Goal: Navigation & Orientation: Understand site structure

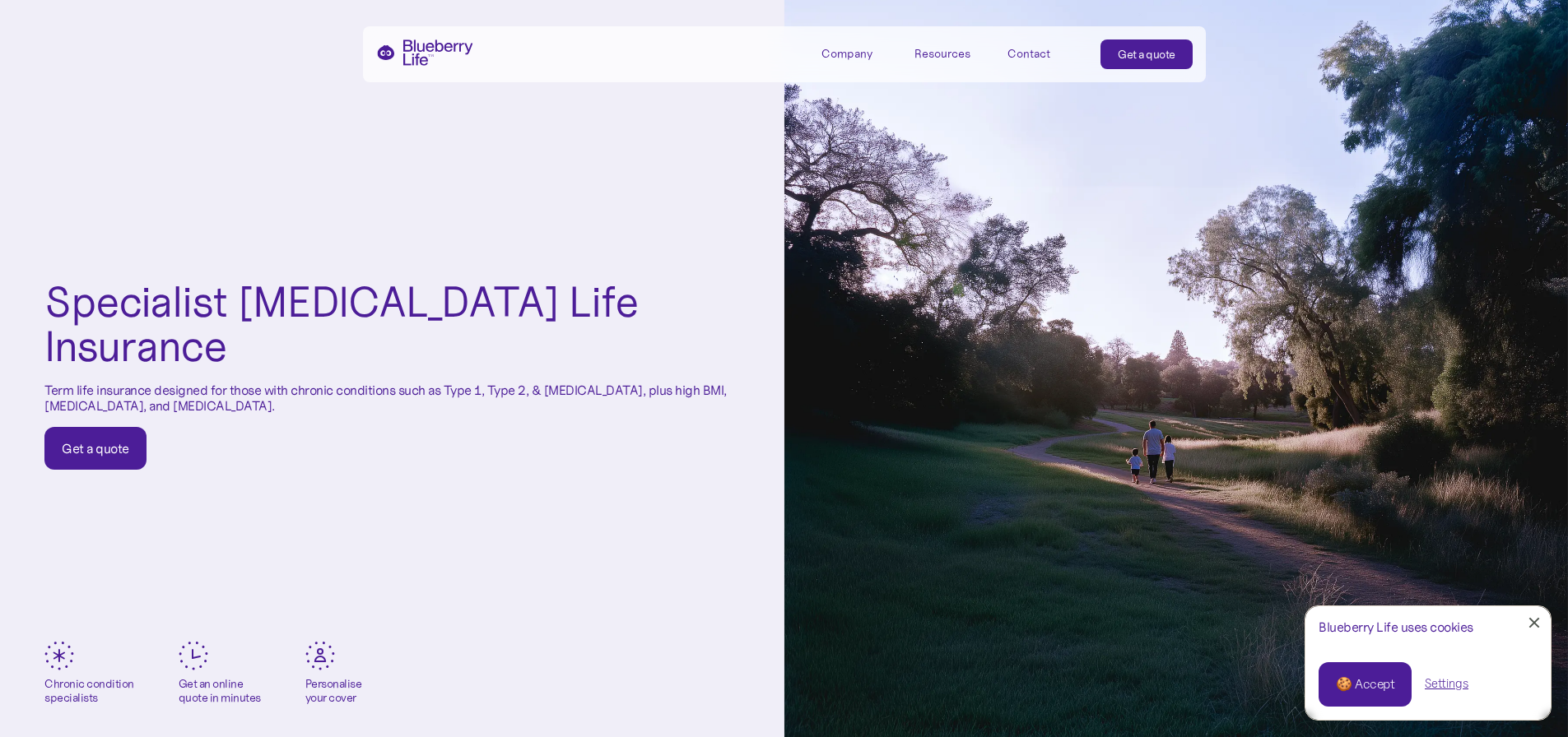
click at [1350, 683] on div "🍪 Accept" at bounding box center [1365, 684] width 58 height 18
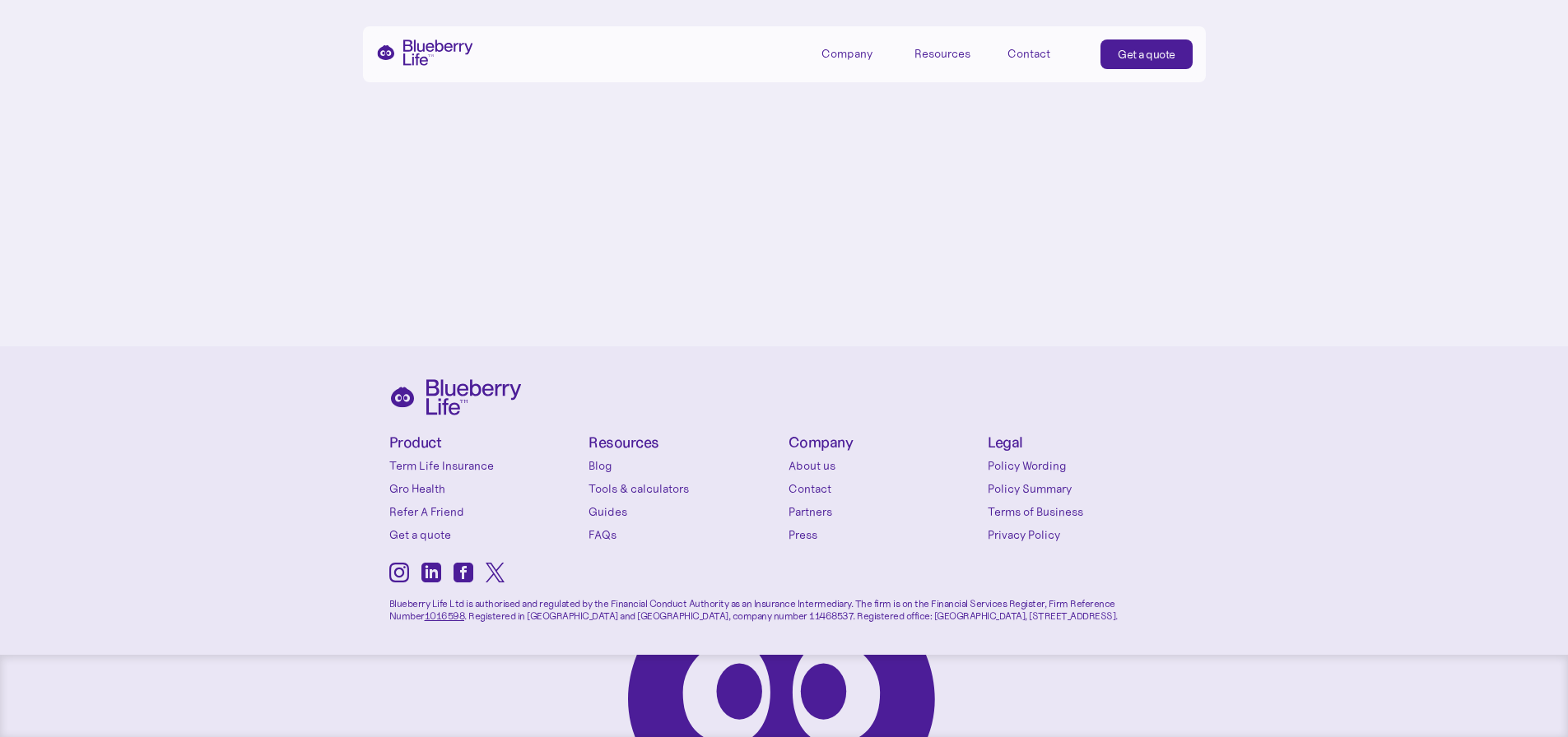
scroll to position [7689, 0]
click at [798, 471] on link "About us" at bounding box center [883, 465] width 191 height 16
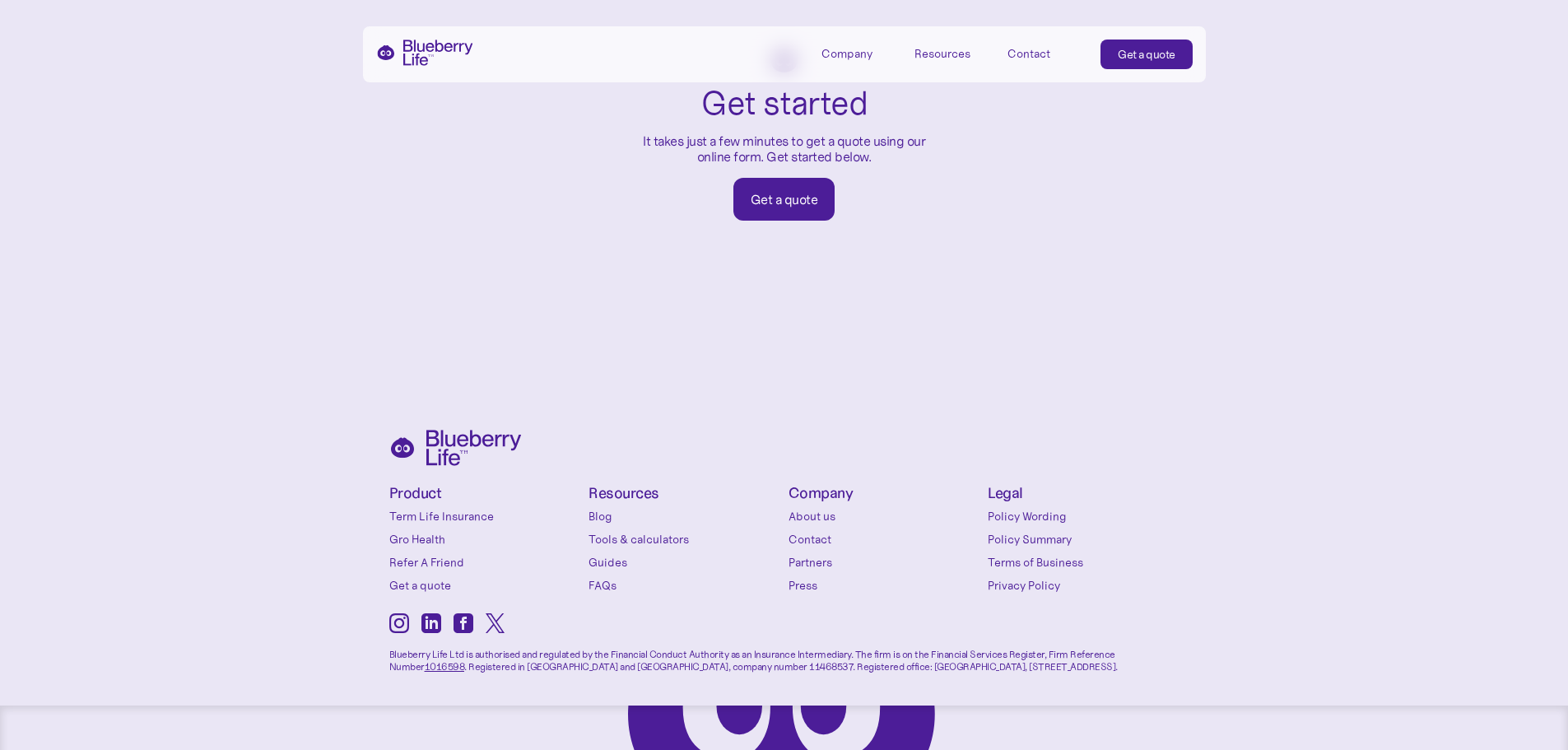
scroll to position [2772, 0]
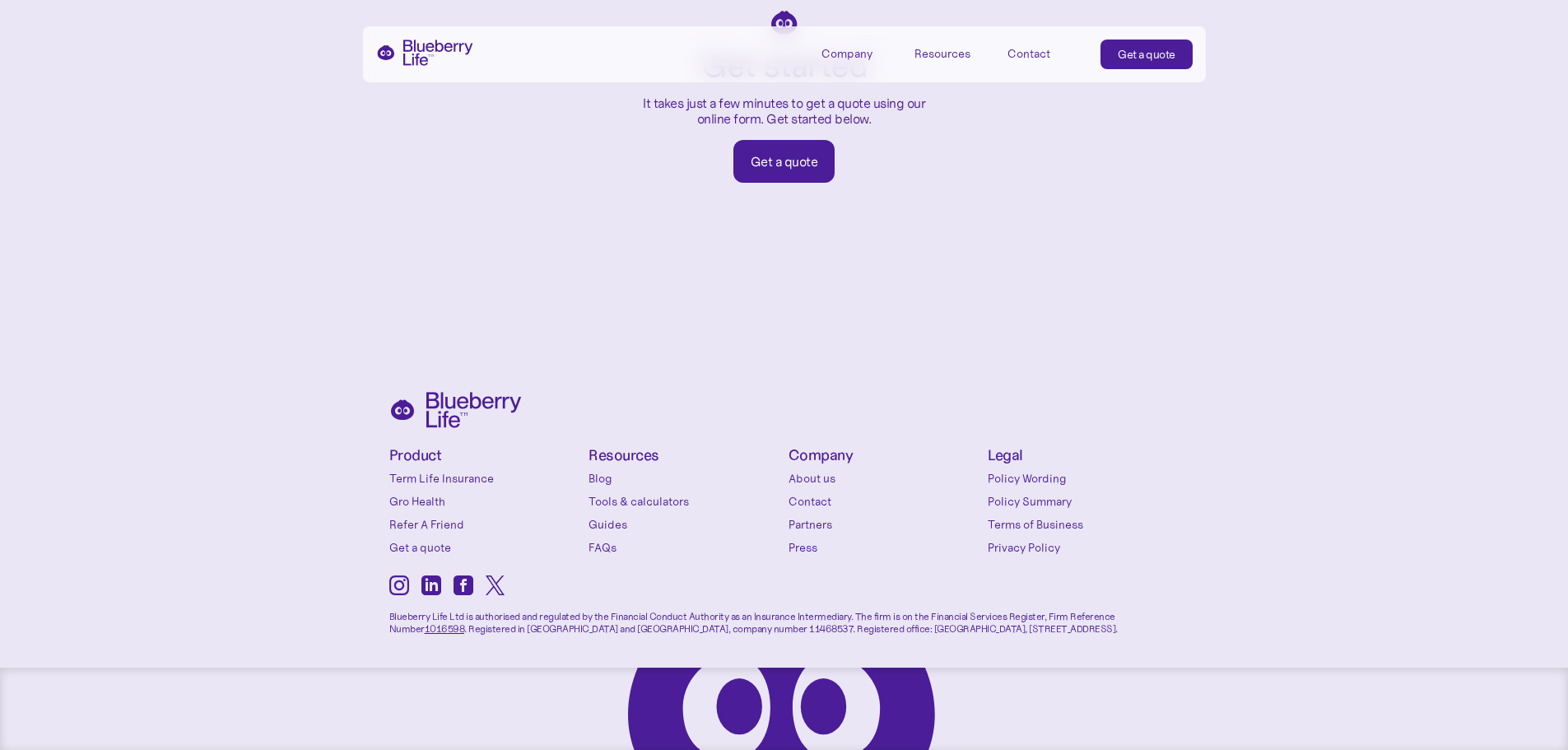
click at [808, 523] on link "Partners" at bounding box center [883, 524] width 191 height 16
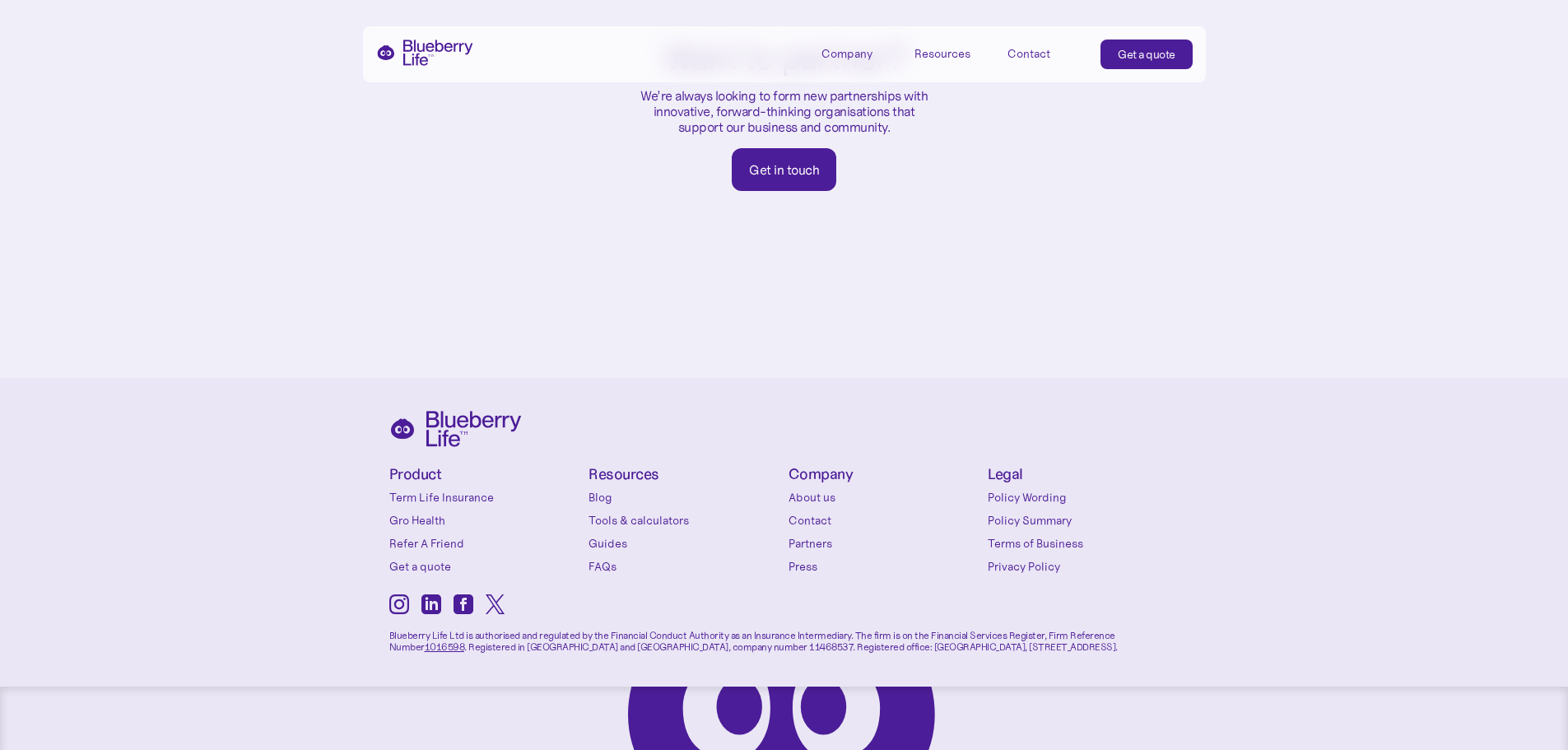
scroll to position [1001, 0]
click at [451, 486] on link "Term Life Insurance" at bounding box center [485, 493] width 191 height 16
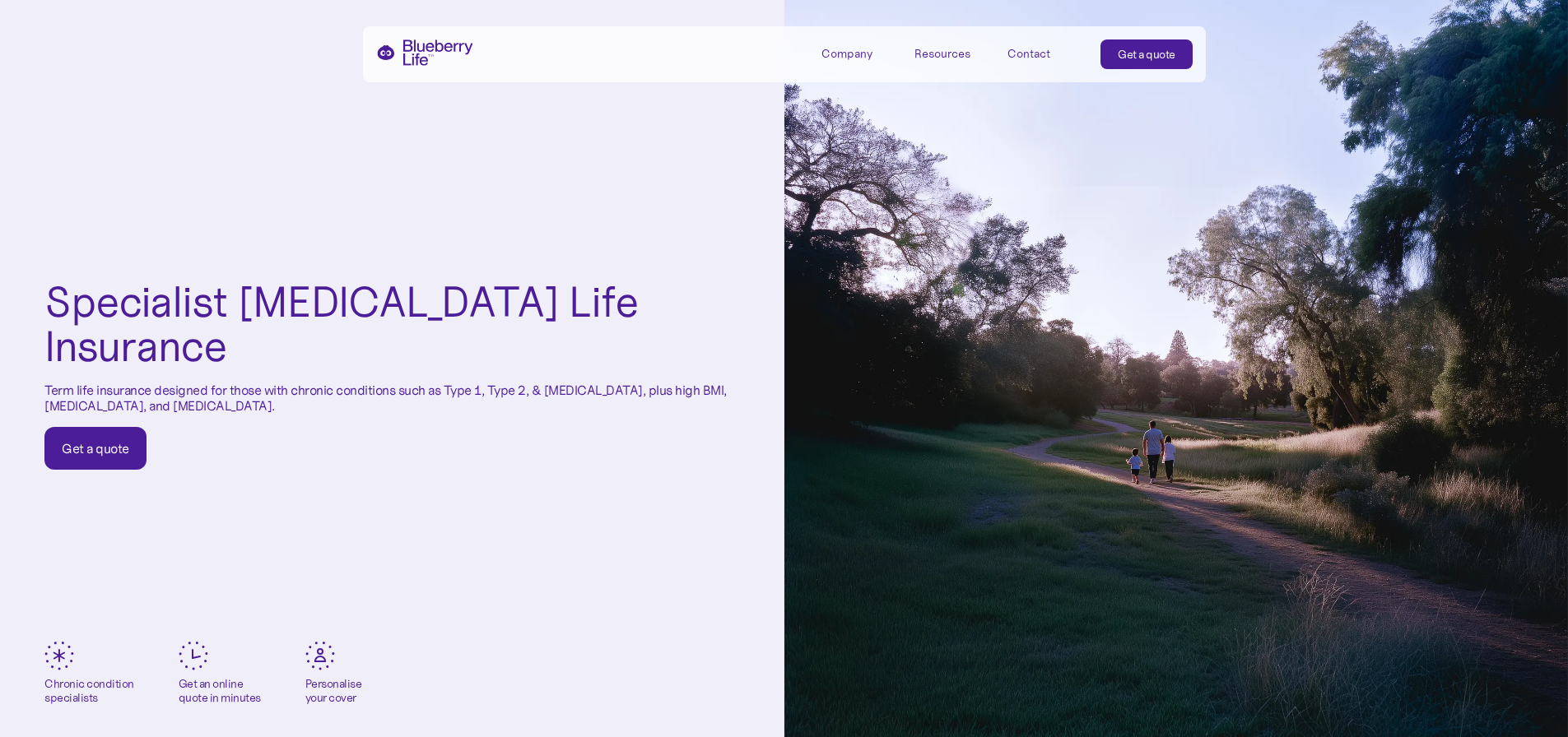
click at [860, 50] on div "Company" at bounding box center [847, 54] width 51 height 14
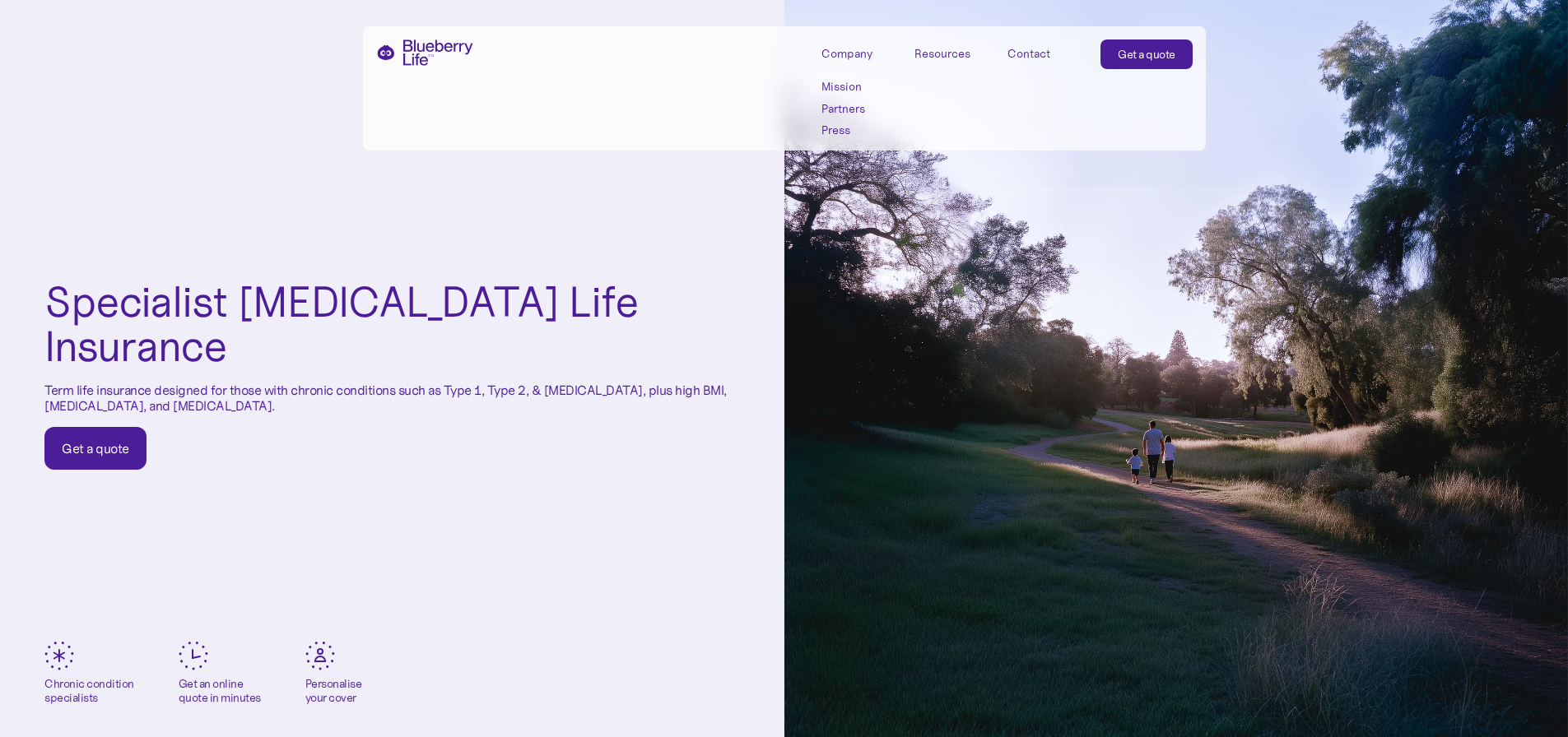
click at [842, 89] on link "Mission" at bounding box center [858, 87] width 74 height 14
